Goal: Information Seeking & Learning: Learn about a topic

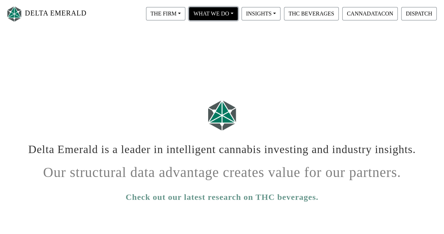
click at [210, 12] on button "WHAT WE DO" at bounding box center [213, 13] width 49 height 13
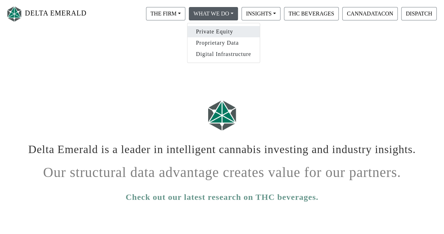
click at [212, 31] on link "Private Equity" at bounding box center [224, 31] width 72 height 11
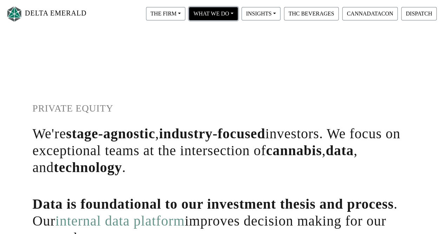
click at [200, 11] on button "WHAT WE DO" at bounding box center [213, 13] width 49 height 13
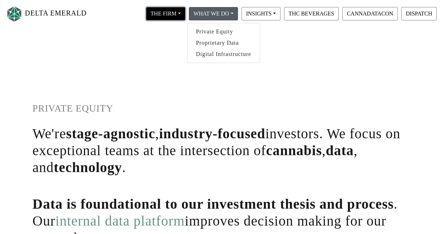
click at [174, 10] on button "THE FIRM" at bounding box center [165, 13] width 39 height 13
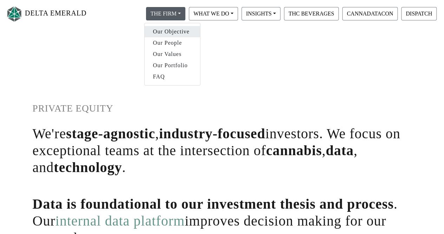
click at [167, 32] on link "Our Objective" at bounding box center [173, 31] width 56 height 11
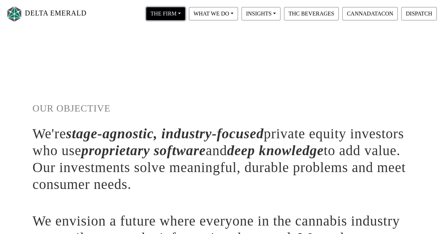
click at [177, 12] on button "THE FIRM" at bounding box center [165, 13] width 39 height 13
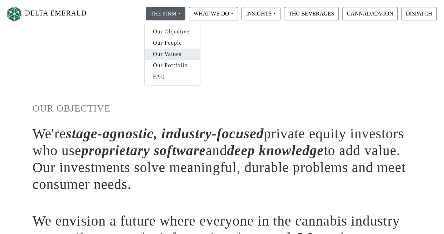
click at [176, 52] on link "Our Values" at bounding box center [173, 53] width 56 height 11
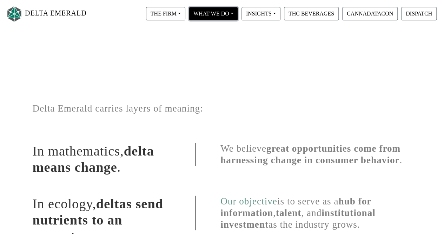
click at [199, 14] on button "WHAT WE DO" at bounding box center [213, 13] width 49 height 13
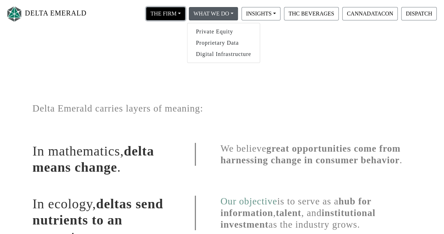
click at [167, 14] on button "THE FIRM" at bounding box center [165, 13] width 39 height 13
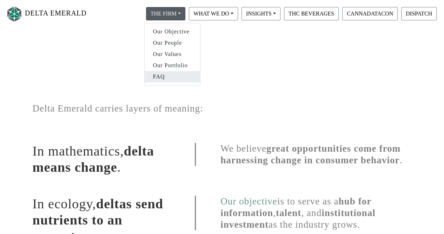
click at [163, 79] on link "FAQ" at bounding box center [173, 76] width 56 height 11
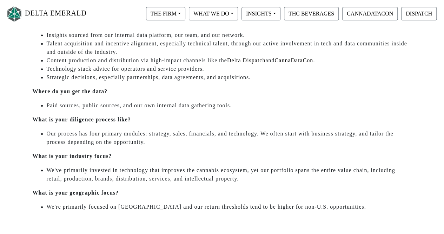
scroll to position [409, 0]
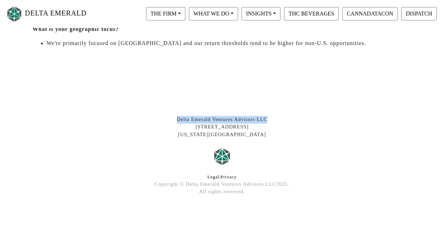
drag, startPoint x: 177, startPoint y: 118, endPoint x: 281, endPoint y: 113, distance: 104.1
click at [281, 113] on footer "Delta Emerald Ventures Advisors LLC [STREET_ADDRESS][US_STATE] Legal | Privacy …" at bounding box center [222, 157] width 390 height 154
copy div "Delta Emerald Ventures Advisors LLC"
drag, startPoint x: 191, startPoint y: 124, endPoint x: 258, endPoint y: 128, distance: 67.2
click at [258, 128] on div "Delta Emerald Ventures Advisors LLC [STREET_ADDRESS][US_STATE]" at bounding box center [222, 127] width 390 height 23
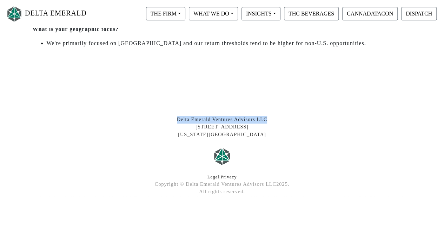
copy div "[STREET_ADDRESS]"
click at [285, 133] on div "Delta Emerald Ventures Advisors LLC [STREET_ADDRESS][US_STATE]" at bounding box center [222, 127] width 390 height 23
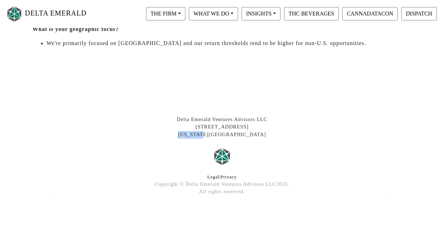
drag, startPoint x: 195, startPoint y: 135, endPoint x: 220, endPoint y: 132, distance: 25.4
click at [220, 132] on div "Delta Emerald Ventures Advisors LLC [STREET_ADDRESS][US_STATE]" at bounding box center [222, 127] width 390 height 23
copy div "[US_STATE]"
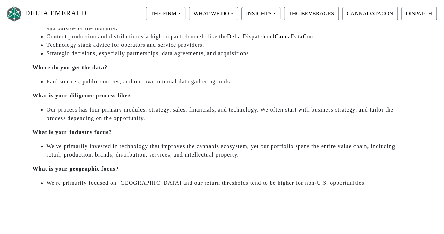
scroll to position [281, 0]
